Goal: Task Accomplishment & Management: Use online tool/utility

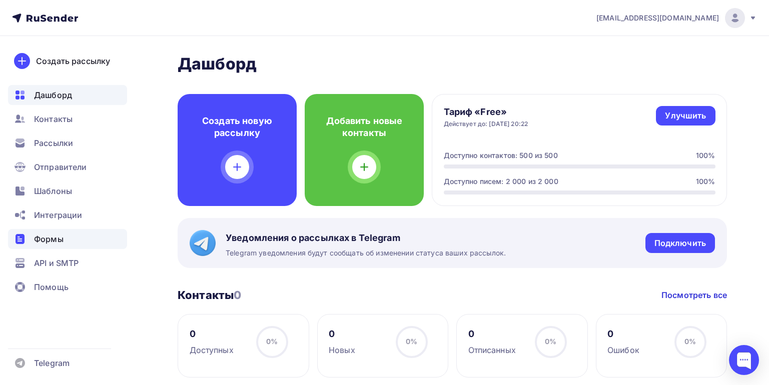
click at [46, 240] on span "Формы" at bounding box center [49, 239] width 30 height 12
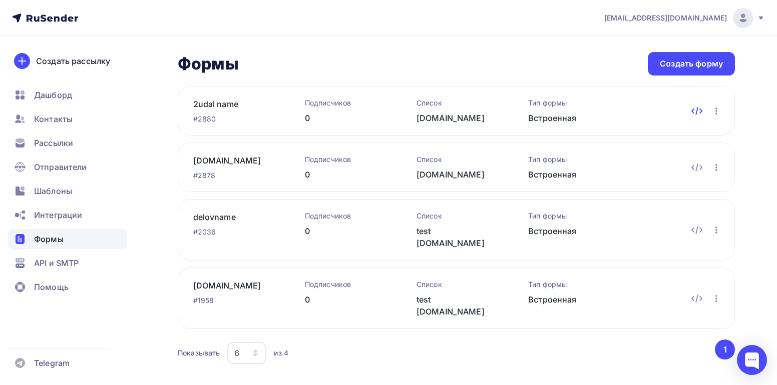
click at [698, 109] on icon at bounding box center [697, 111] width 2 height 7
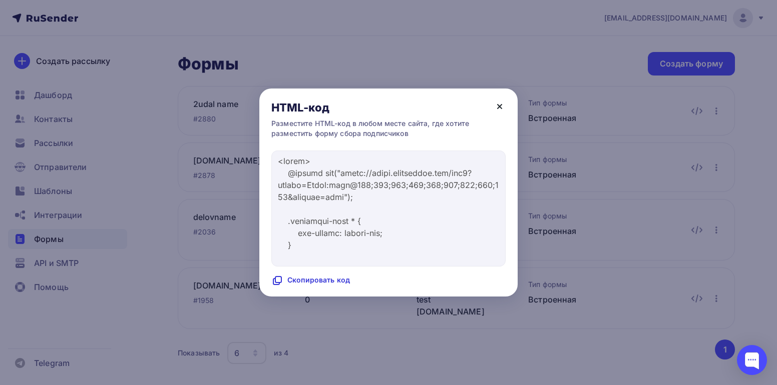
click at [499, 107] on icon at bounding box center [499, 107] width 4 height 4
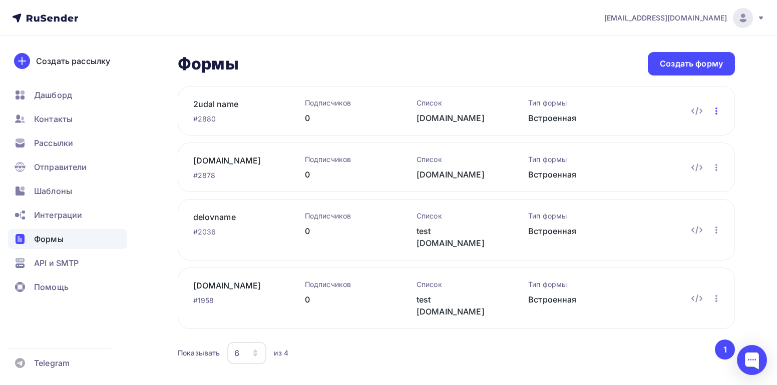
click at [715, 108] on icon "button" at bounding box center [716, 111] width 12 height 12
click at [659, 138] on div "Редактировать" at bounding box center [673, 137] width 96 height 12
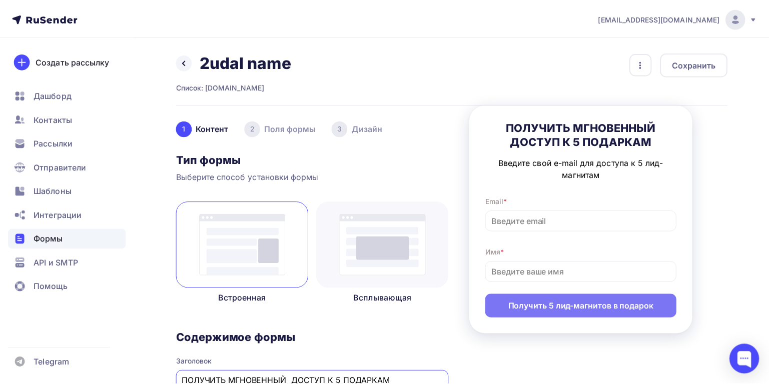
scroll to position [3, 0]
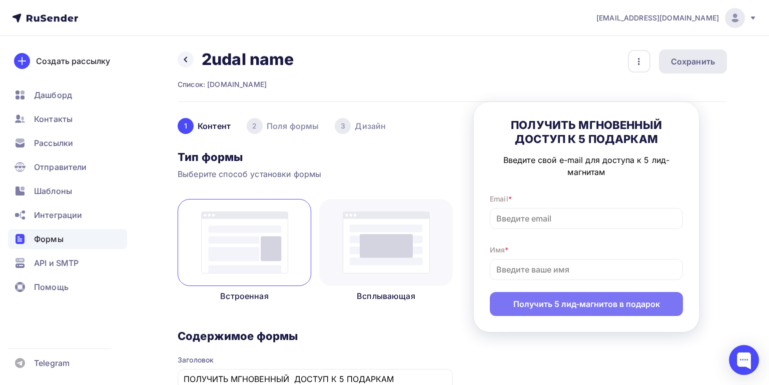
click at [680, 66] on div "Сохранить" at bounding box center [693, 62] width 44 height 12
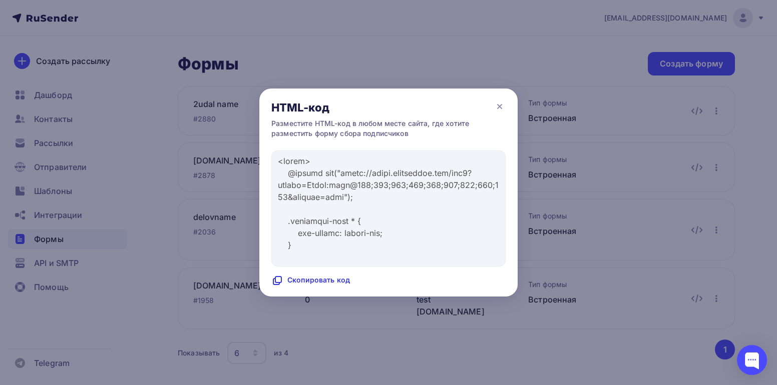
click at [303, 281] on div "Скопировать код" at bounding box center [310, 281] width 79 height 12
